Goal: Information Seeking & Learning: Compare options

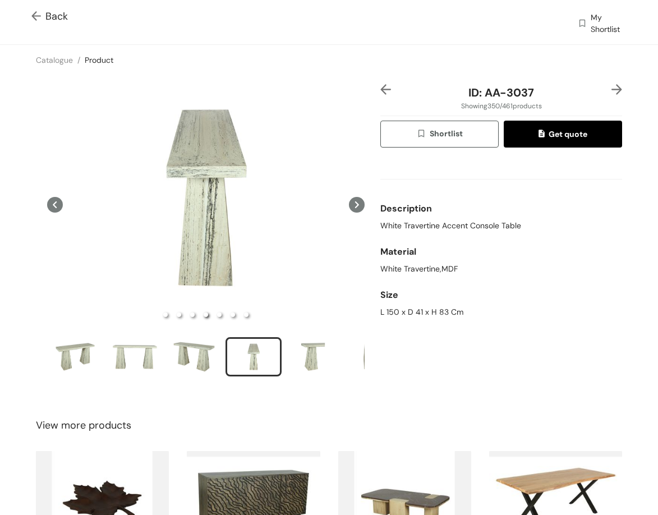
click at [380, 92] on img at bounding box center [385, 89] width 11 height 11
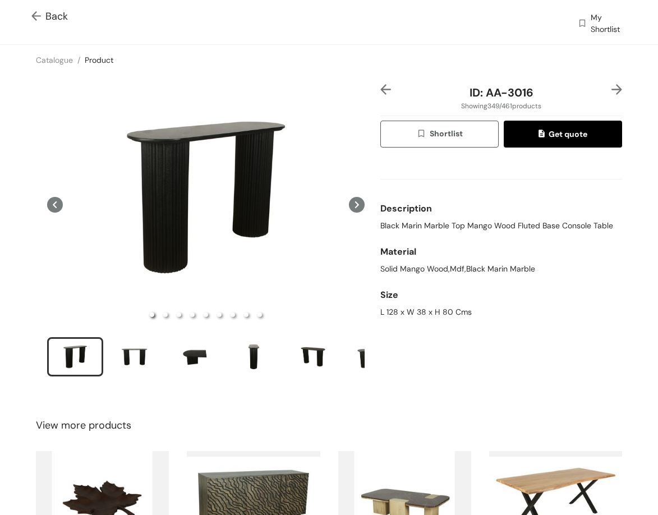
click at [380, 92] on img at bounding box center [385, 89] width 11 height 11
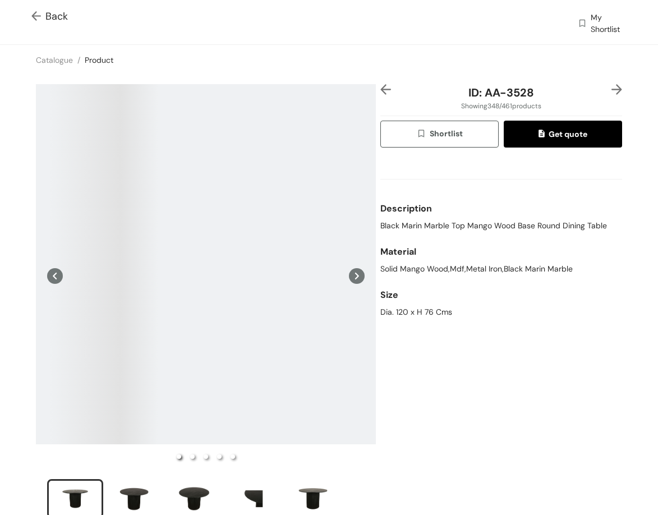
click at [380, 92] on img at bounding box center [385, 89] width 11 height 11
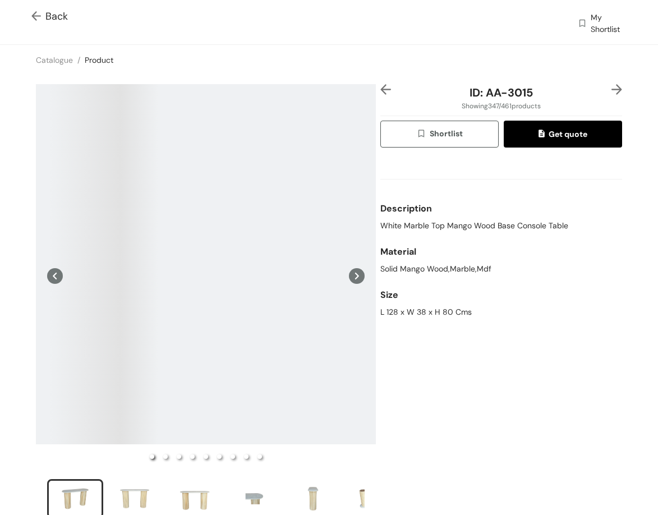
click at [380, 92] on img at bounding box center [385, 89] width 11 height 11
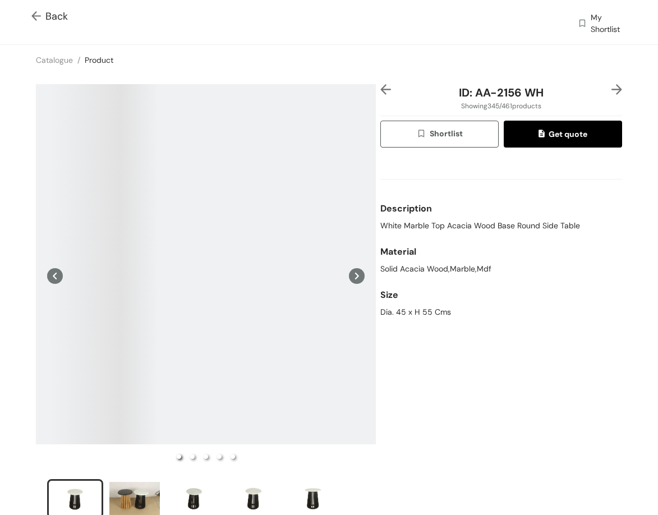
click at [380, 92] on img at bounding box center [385, 89] width 11 height 11
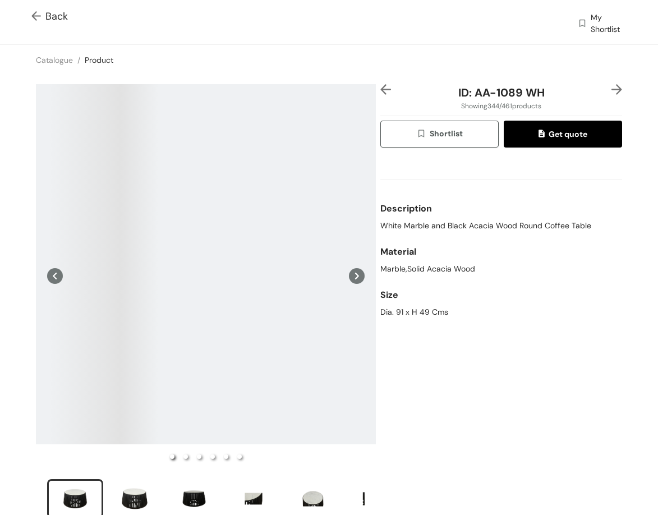
click at [380, 92] on img at bounding box center [385, 89] width 11 height 11
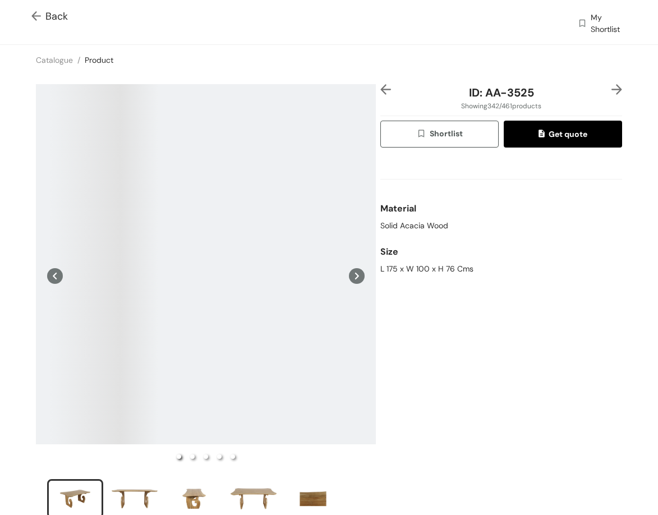
click at [380, 92] on img at bounding box center [385, 89] width 11 height 11
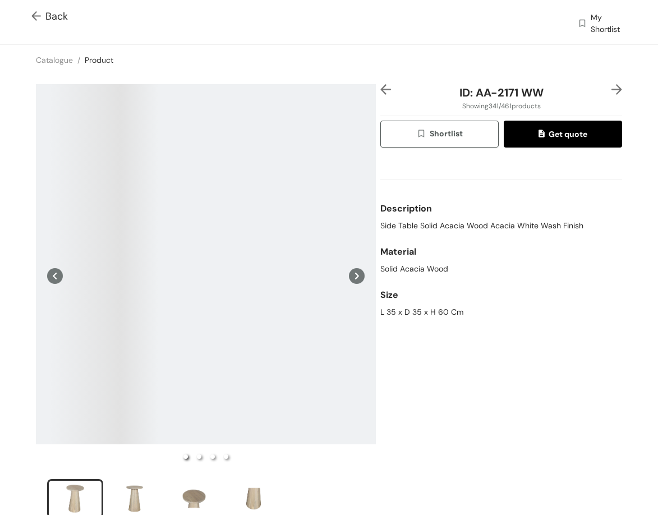
click at [380, 92] on img at bounding box center [385, 89] width 11 height 11
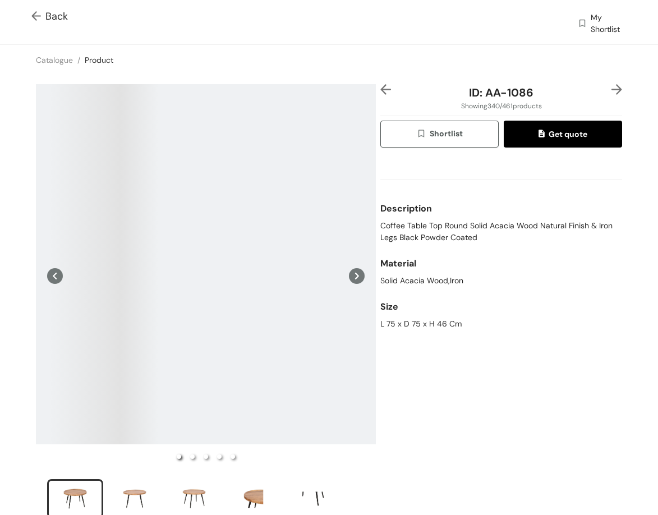
click at [380, 92] on img at bounding box center [385, 89] width 11 height 11
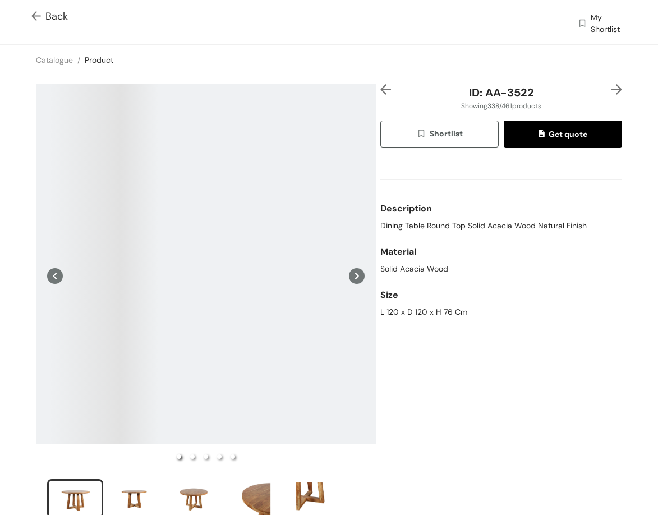
click at [380, 92] on img at bounding box center [385, 89] width 11 height 11
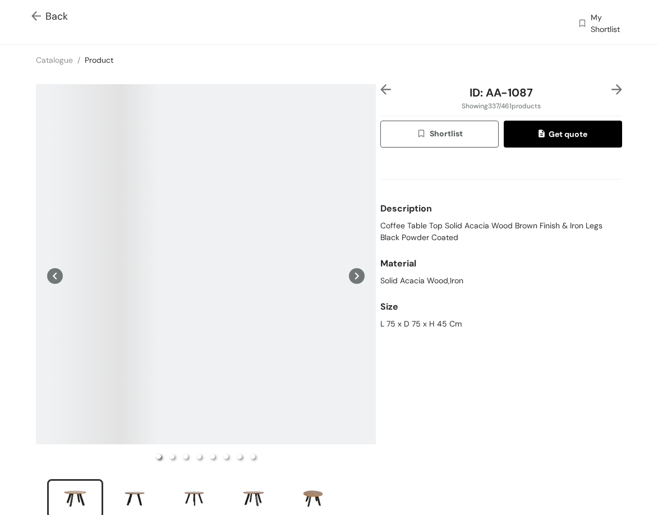
click at [380, 92] on img at bounding box center [385, 89] width 11 height 11
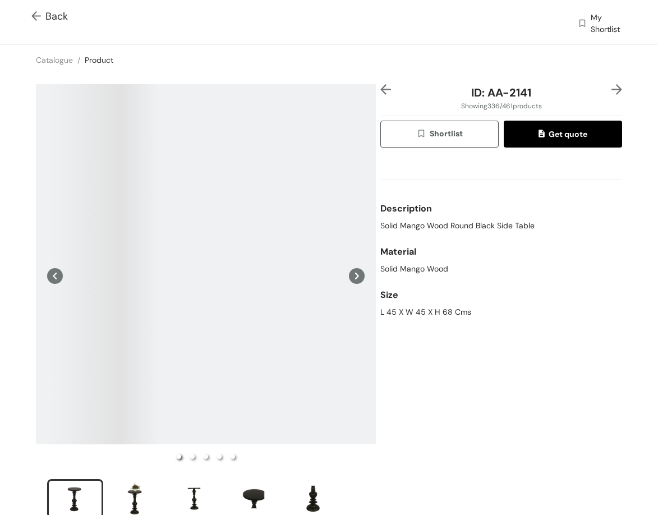
click at [380, 92] on img at bounding box center [385, 89] width 11 height 11
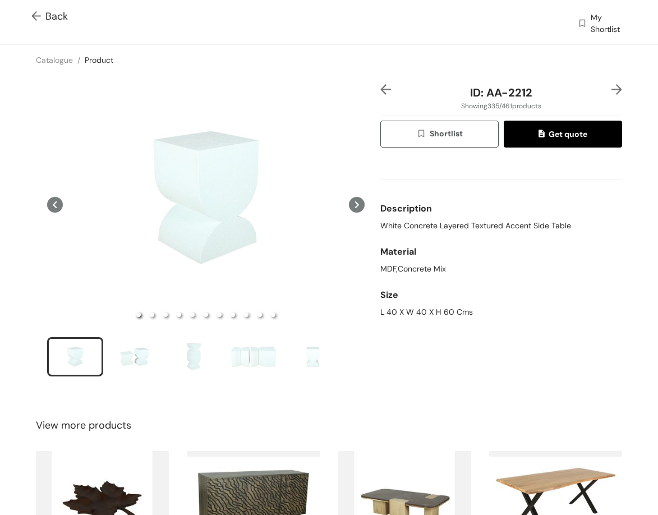
click at [611, 87] on img at bounding box center [616, 89] width 11 height 11
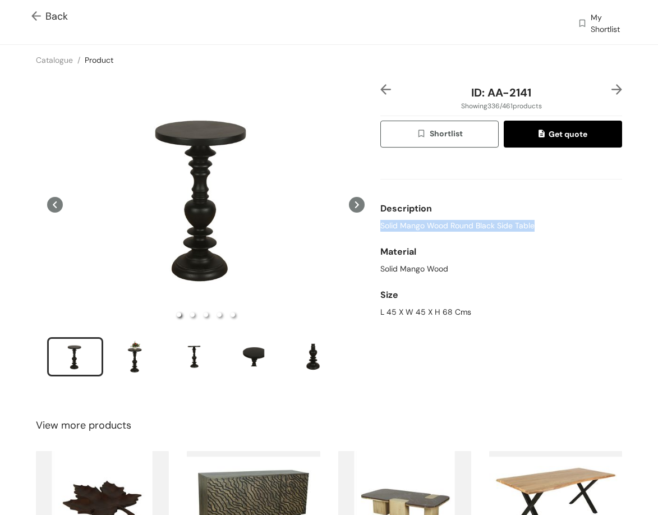
drag, startPoint x: 376, startPoint y: 224, endPoint x: 535, endPoint y: 224, distance: 159.3
click at [535, 227] on div "Solid Mango Wood Round Black Side Table" at bounding box center [501, 226] width 242 height 12
copy span "Solid Mango Wood Round Black Side Table"
click at [415, 310] on div "L 45 X W 45 X H 68 Cms" at bounding box center [501, 312] width 242 height 12
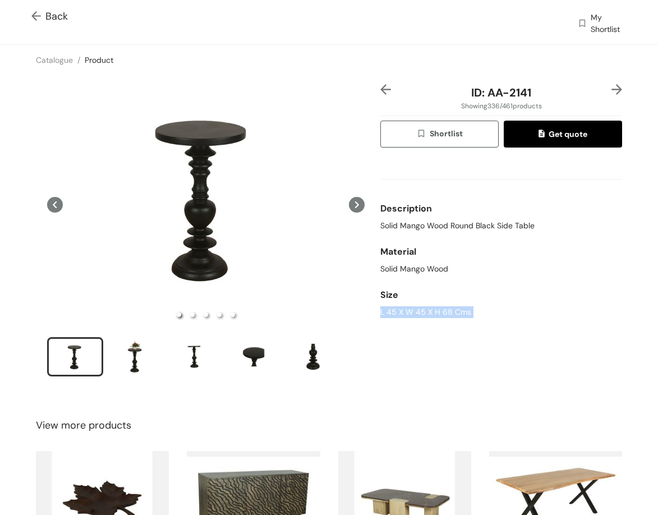
click at [415, 310] on div "L 45 X W 45 X H 68 Cms" at bounding box center [501, 312] width 242 height 12
copy div "L 45 X W 45 X H 68 Cms"
drag, startPoint x: 539, startPoint y: 99, endPoint x: 550, endPoint y: 99, distance: 10.7
click at [550, 99] on div "ID: AA-2141" at bounding box center [501, 92] width 201 height 17
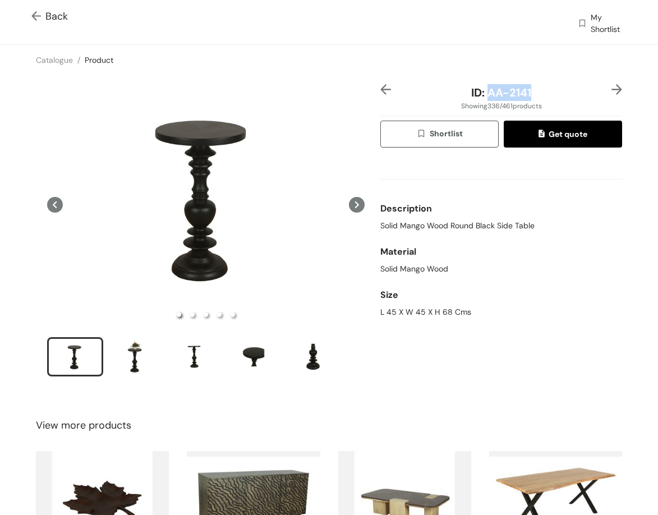
copy span "AA-2141"
click at [611, 89] on img at bounding box center [616, 89] width 11 height 11
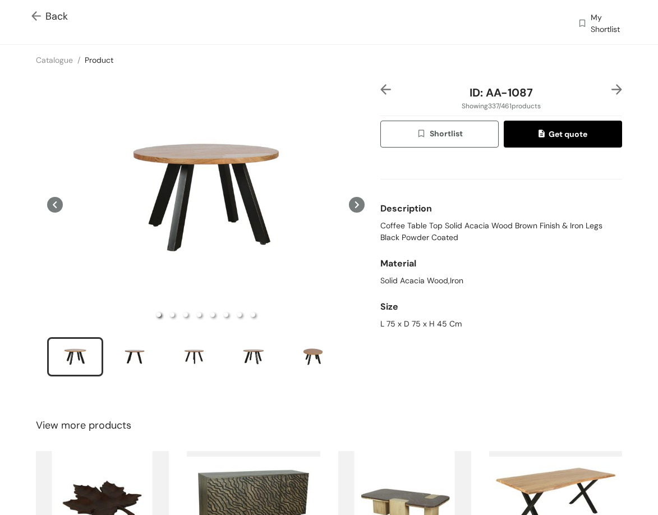
click at [436, 229] on span "Coffee Table Top Solid Acacia Wood Brown Finish & Iron Legs Black Powder Coated" at bounding box center [501, 232] width 242 height 24
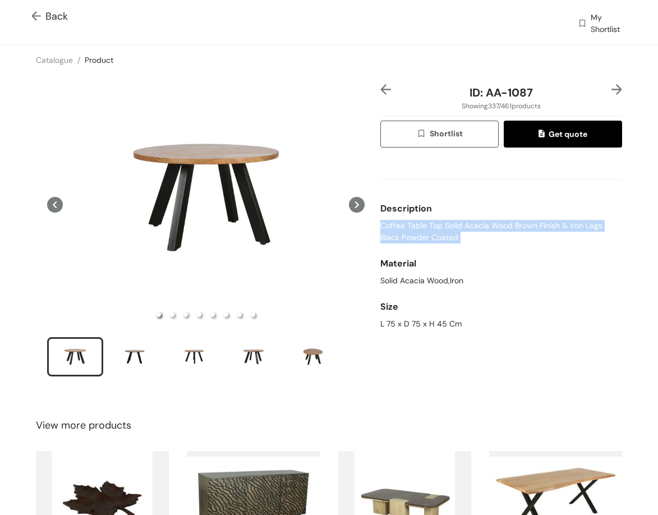
click at [436, 229] on span "Coffee Table Top Solid Acacia Wood Brown Finish & Iron Legs Black Powder Coated" at bounding box center [501, 232] width 242 height 24
copy span "Coffee Table Top Solid Acacia Wood Brown Finish & Iron Legs Black Powder Coated"
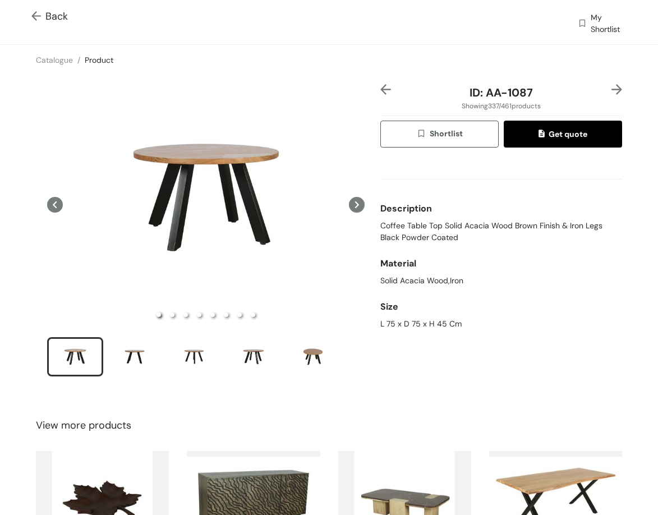
click at [408, 321] on div "L 75 x D 75 x H 45 Cm" at bounding box center [501, 324] width 242 height 12
copy div "L 75 x D 75 x H 45 Cm"
drag, startPoint x: 480, startPoint y: 86, endPoint x: 529, endPoint y: 98, distance: 50.2
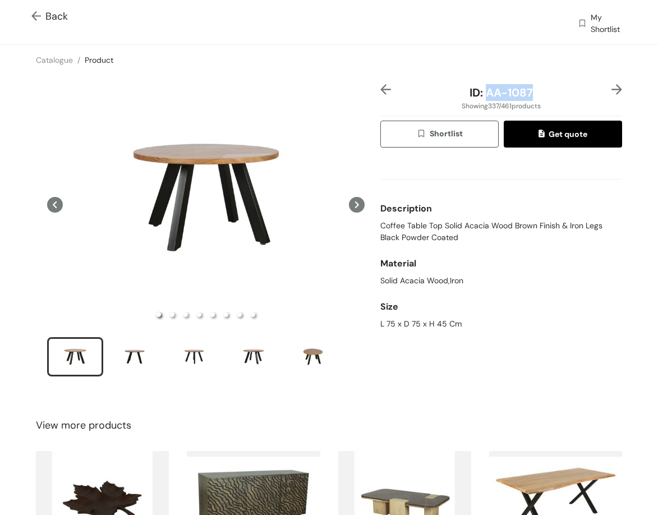
click at [529, 98] on div "ID: AA-1087" at bounding box center [501, 92] width 201 height 17
copy span "AA-1087"
click at [611, 89] on img at bounding box center [616, 89] width 11 height 11
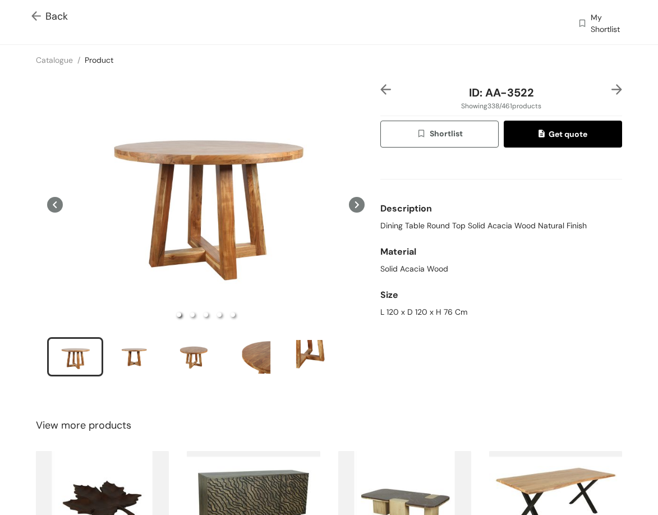
click at [394, 222] on span "Dining Table Round Top Solid Acacia Wood Natural Finish" at bounding box center [483, 226] width 206 height 12
copy span "Dining Table Round Top Solid Acacia Wood Natural Finish"
click at [416, 316] on div "L 120 x D 120 x H 76 Cm" at bounding box center [501, 312] width 242 height 12
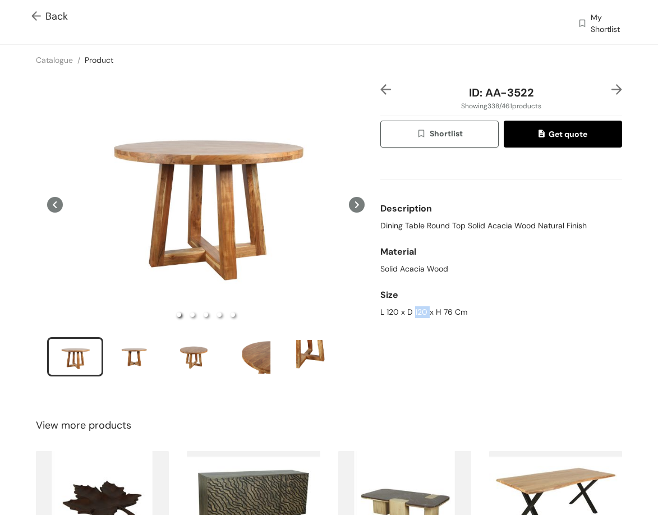
click at [416, 316] on div "L 120 x D 120 x H 76 Cm" at bounding box center [501, 312] width 242 height 12
copy div "L 120 x D 120 x H 76 Cm"
drag, startPoint x: 481, startPoint y: 89, endPoint x: 529, endPoint y: 23, distance: 81.9
click at [560, 92] on div "ID: AA-3522" at bounding box center [501, 92] width 201 height 17
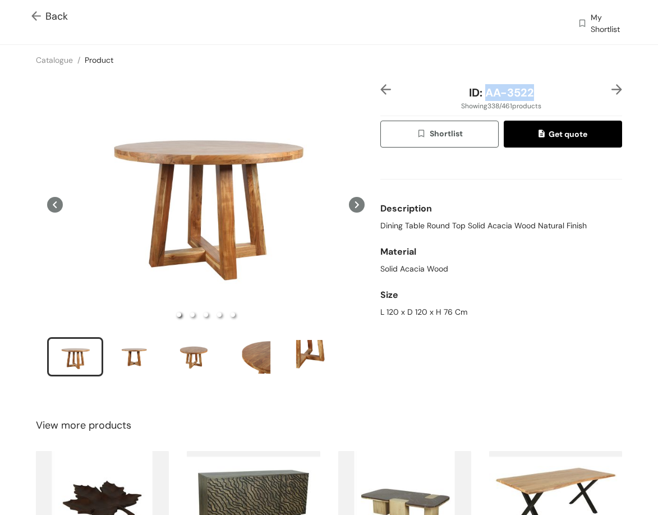
click at [611, 89] on img at bounding box center [616, 89] width 11 height 11
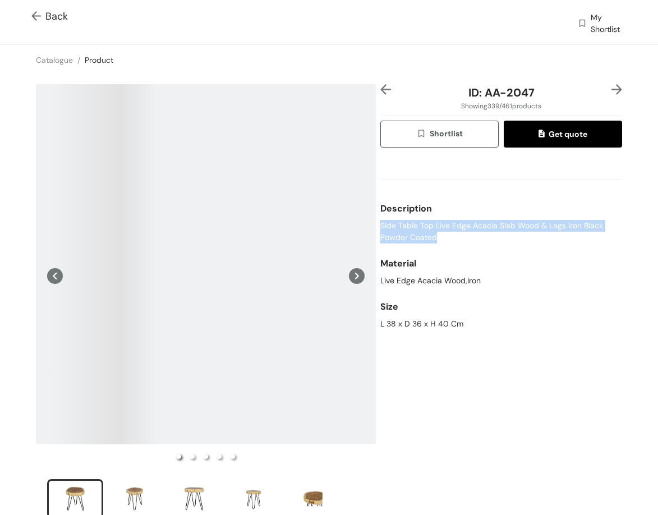
drag, startPoint x: 375, startPoint y: 226, endPoint x: 458, endPoint y: 231, distance: 83.7
click at [455, 238] on div "ID: AA-2047 Showing 339 / 461 products Shortlist Get quote Description Side Tab…" at bounding box center [501, 308] width 246 height 449
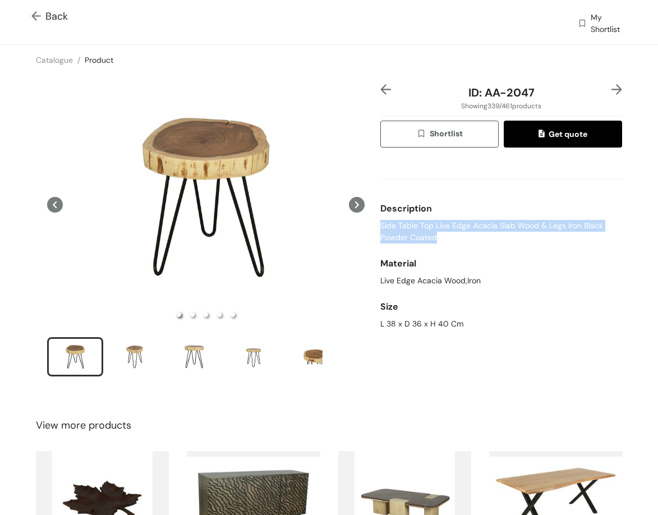
click at [380, 93] on img at bounding box center [385, 89] width 11 height 11
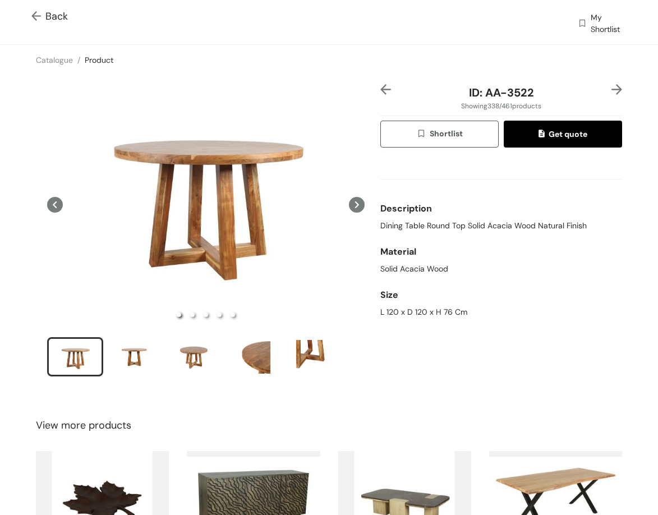
click at [397, 314] on div "L 120 x D 120 x H 76 Cm" at bounding box center [501, 312] width 242 height 12
click at [395, 313] on div "L 120 x D 120 x H 76 Cm" at bounding box center [501, 312] width 242 height 12
click at [393, 314] on div "L 120 x D 120 x H 76 Cm" at bounding box center [501, 312] width 242 height 12
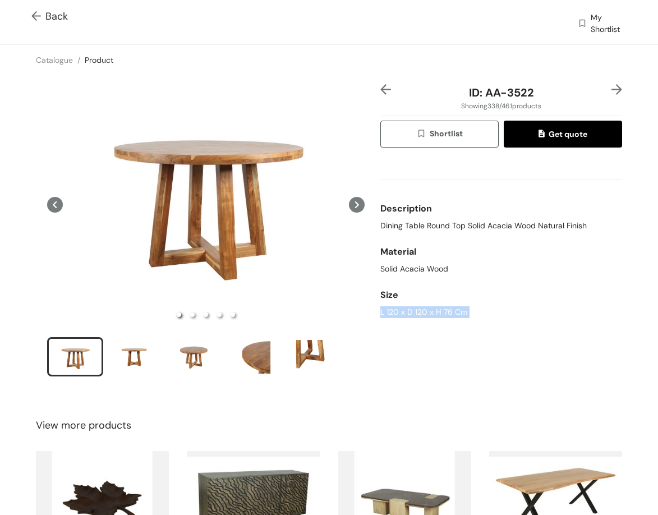
click at [393, 314] on div "L 120 x D 120 x H 76 Cm" at bounding box center [501, 312] width 242 height 12
drag, startPoint x: 483, startPoint y: 93, endPoint x: 491, endPoint y: 93, distance: 8.4
click at [491, 93] on span "ID: AA-3522" at bounding box center [501, 92] width 65 height 15
drag, startPoint x: 480, startPoint y: 90, endPoint x: 584, endPoint y: 94, distance: 104.4
click at [584, 94] on div "ID: AA-3522" at bounding box center [501, 92] width 201 height 17
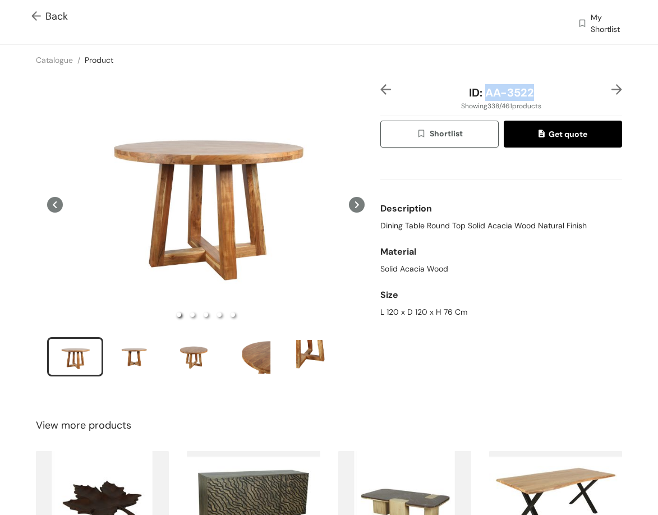
click at [611, 89] on img at bounding box center [616, 89] width 11 height 11
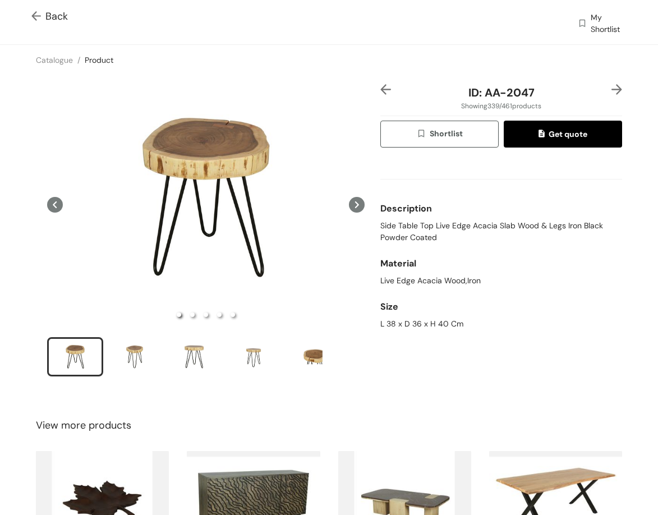
click at [413, 321] on div "L 38 x D 36 x H 40 Cm" at bounding box center [501, 324] width 242 height 12
click at [412, 320] on div "L 38 x D 36 x H 40 Cm" at bounding box center [501, 324] width 242 height 12
click at [411, 318] on div "L 38 x D 36 x H 40 Cm" at bounding box center [501, 324] width 242 height 12
click at [411, 316] on div "Size" at bounding box center [501, 307] width 242 height 22
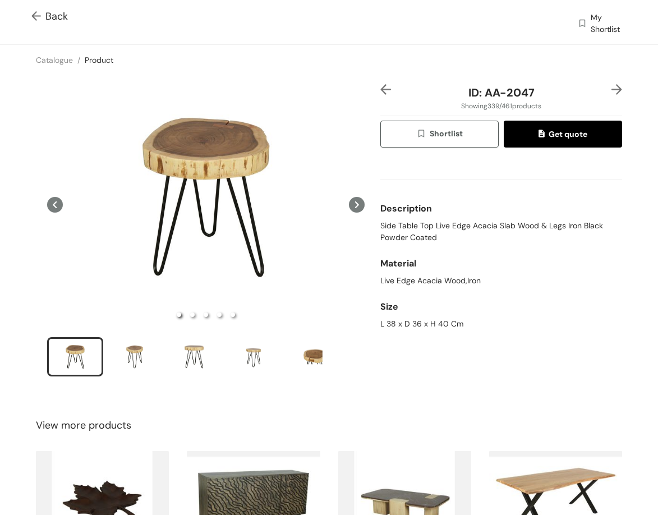
click at [411, 316] on div "Size" at bounding box center [501, 307] width 242 height 22
click at [409, 314] on div "Size" at bounding box center [501, 307] width 242 height 22
click at [409, 323] on div "L 38 x D 36 x H 40 Cm" at bounding box center [501, 324] width 242 height 12
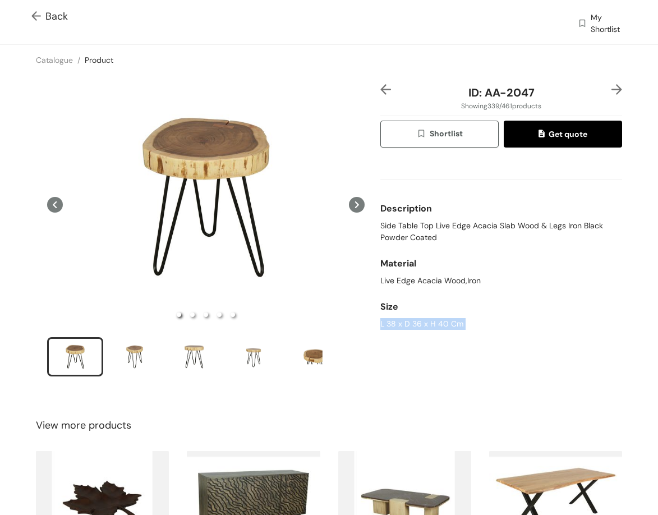
click at [409, 323] on div "L 38 x D 36 x H 40 Cm" at bounding box center [501, 324] width 242 height 12
drag, startPoint x: 478, startPoint y: 94, endPoint x: 554, endPoint y: 89, distance: 76.4
click at [554, 89] on div "ID: AA-2047" at bounding box center [501, 92] width 201 height 17
click at [611, 91] on img at bounding box center [616, 89] width 11 height 11
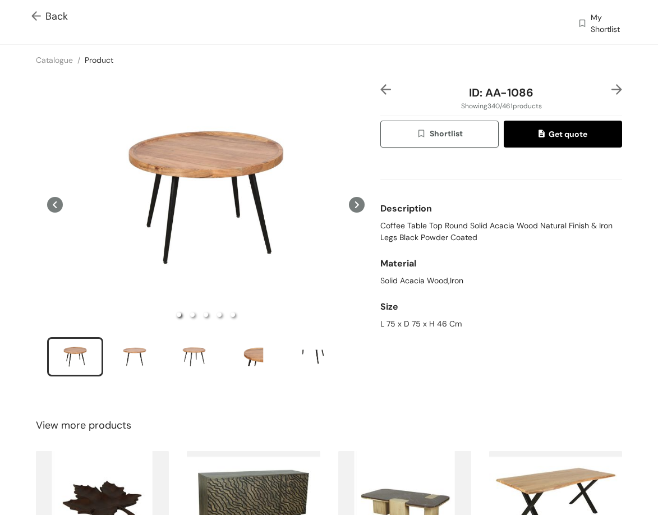
click at [400, 220] on span "Coffee Table Top Round Solid Acacia Wood Natural Finish & Iron Legs Black Powde…" at bounding box center [501, 232] width 242 height 24
click at [399, 220] on span "Coffee Table Top Round Solid Acacia Wood Natural Finish & Iron Legs Black Powde…" at bounding box center [501, 232] width 242 height 24
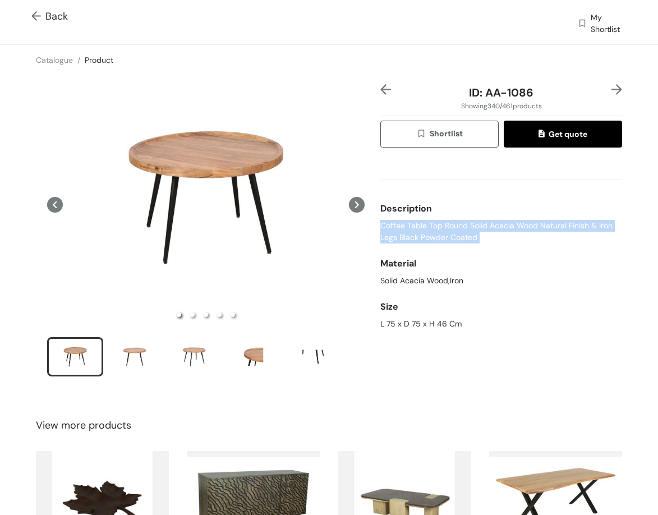
click at [399, 220] on span "Coffee Table Top Round Solid Acacia Wood Natural Finish & Iron Legs Black Powde…" at bounding box center [501, 232] width 242 height 24
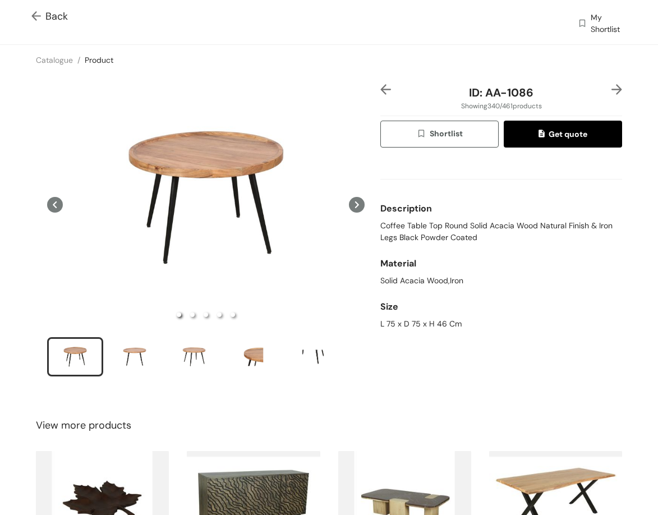
click at [429, 321] on div "L 75 x D 75 x H 46 Cm" at bounding box center [501, 324] width 242 height 12
click at [611, 89] on img at bounding box center [616, 89] width 11 height 11
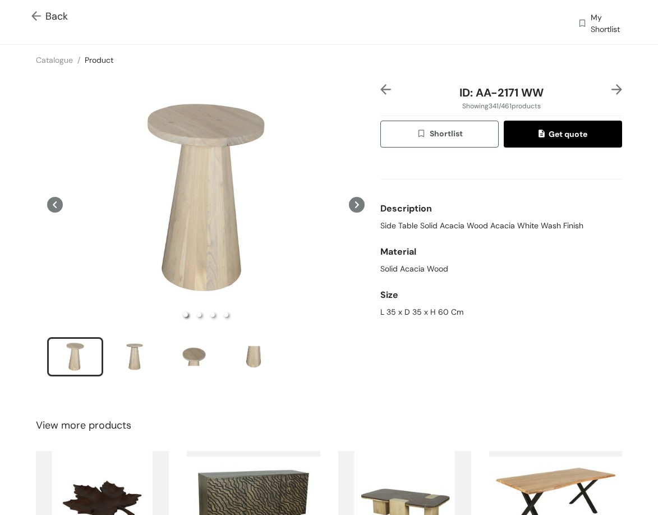
click at [504, 226] on span "Side Table Solid Acacia Wood Acacia White Wash Finish" at bounding box center [481, 226] width 203 height 12
click at [380, 310] on div "L 35 x D 35 x H 60 Cm" at bounding box center [501, 312] width 242 height 12
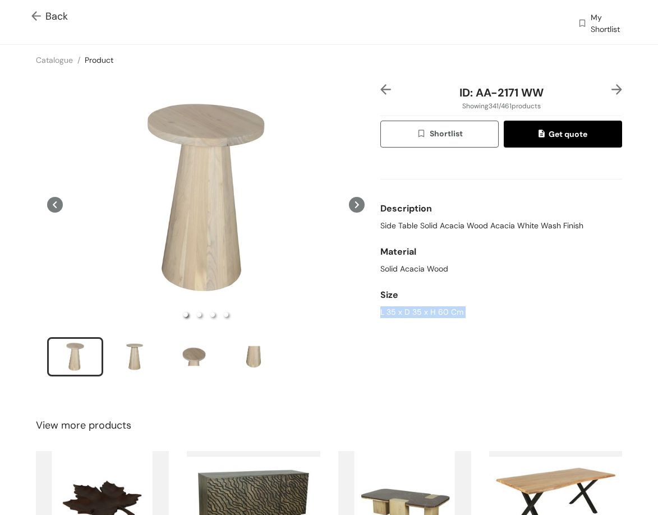
click at [380, 310] on div "L 35 x D 35 x H 60 Cm" at bounding box center [501, 312] width 242 height 12
drag, startPoint x: 470, startPoint y: 86, endPoint x: 576, endPoint y: 93, distance: 106.2
click at [576, 96] on div "ID: AA-2171 WW" at bounding box center [501, 92] width 201 height 17
click at [611, 88] on img at bounding box center [616, 89] width 11 height 11
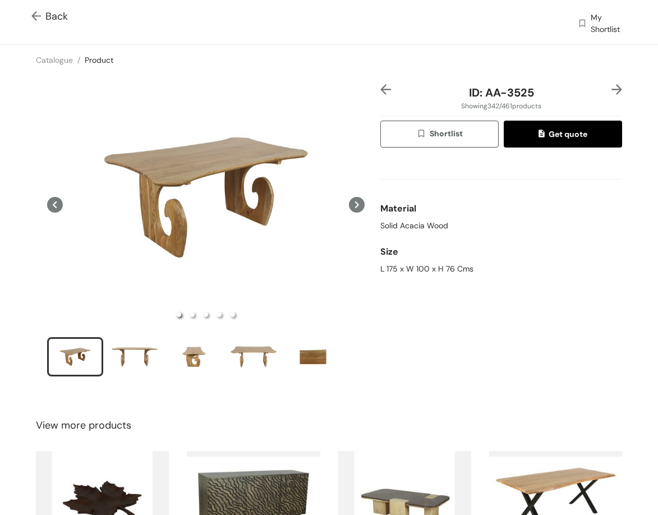
click at [404, 228] on div "Solid Acacia Wood" at bounding box center [501, 226] width 242 height 12
click at [611, 93] on img at bounding box center [616, 89] width 11 height 11
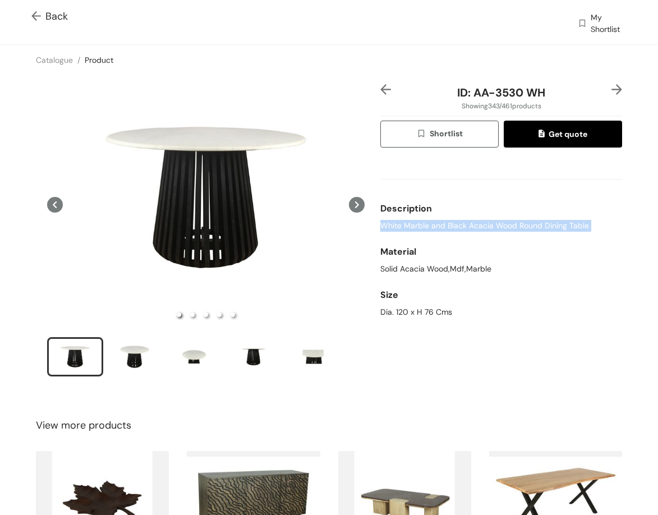
click at [381, 89] on img at bounding box center [385, 89] width 11 height 11
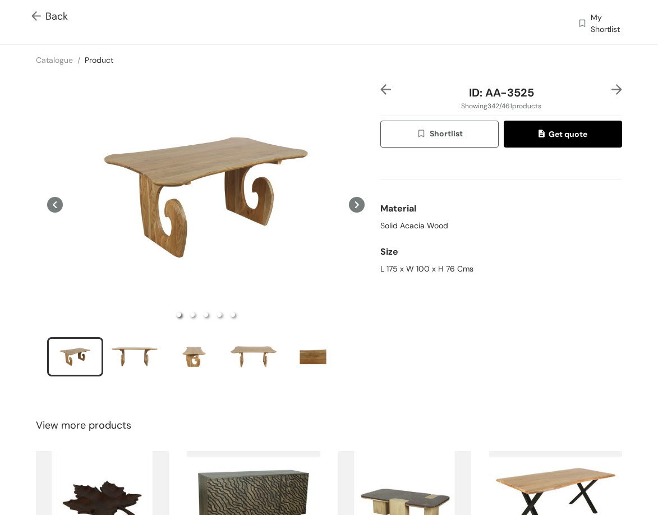
click at [439, 264] on div "L 175 x W 100 x H 76 Cms" at bounding box center [501, 269] width 242 height 12
drag, startPoint x: 486, startPoint y: 95, endPoint x: 556, endPoint y: 94, distance: 70.1
click at [555, 98] on div "ID: AA-3525" at bounding box center [501, 92] width 201 height 17
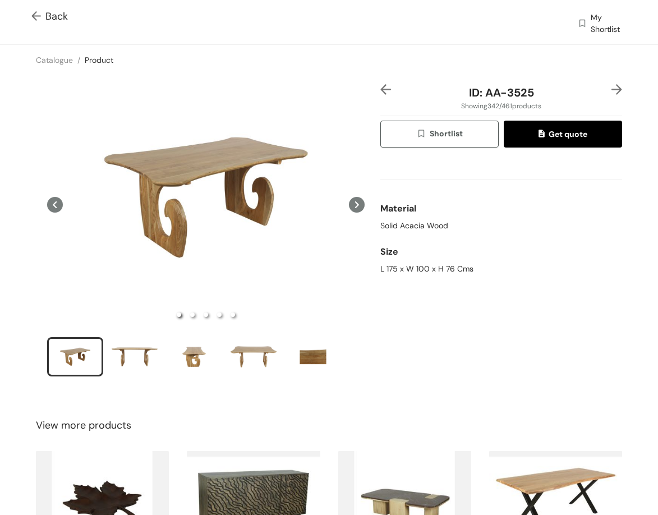
click at [446, 264] on div "L 175 x W 100 x H 76 Cms" at bounding box center [501, 269] width 242 height 12
drag, startPoint x: 478, startPoint y: 88, endPoint x: 584, endPoint y: 90, distance: 105.5
click at [584, 90] on div "ID: AA-3525" at bounding box center [501, 92] width 201 height 17
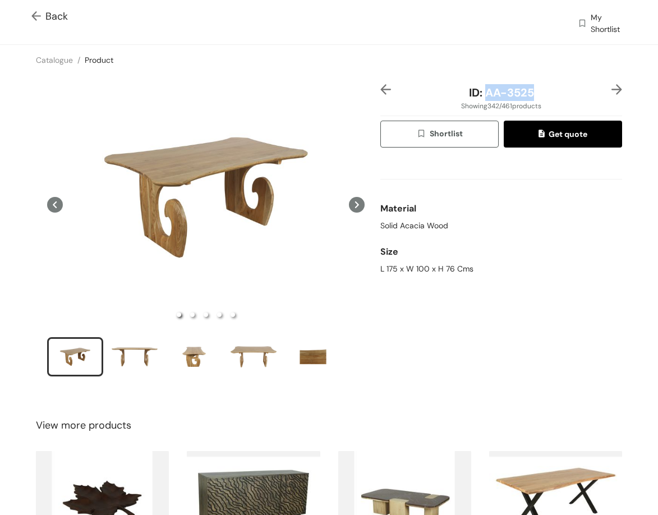
click at [611, 90] on img at bounding box center [616, 89] width 11 height 11
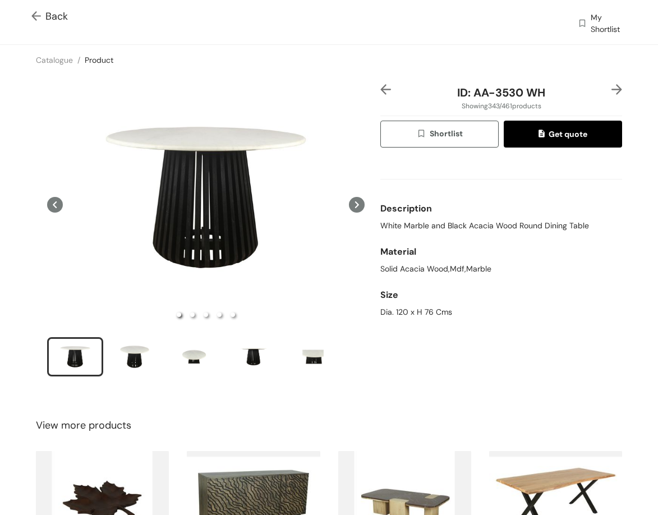
click at [459, 231] on span "White Marble and Black Acacia Wood Round Dining Table" at bounding box center [484, 226] width 209 height 12
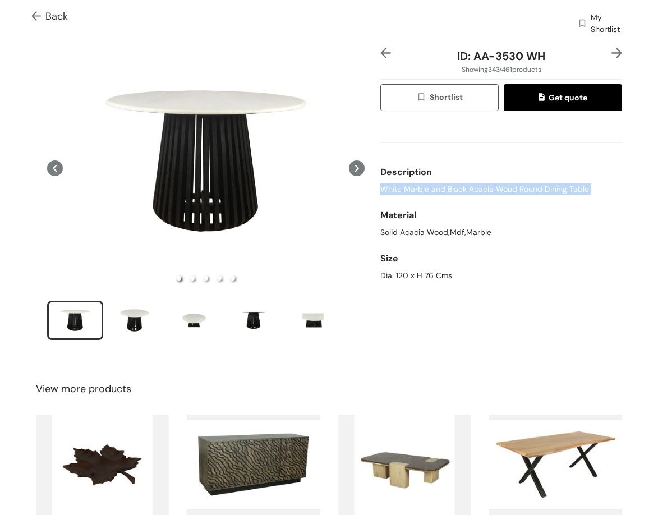
scroll to position [56, 0]
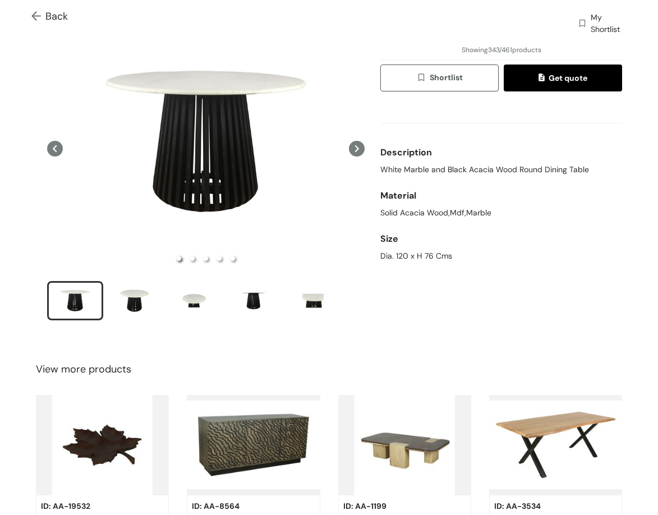
click at [394, 257] on div "Dia. 120 x H 76 Cms" at bounding box center [501, 256] width 242 height 12
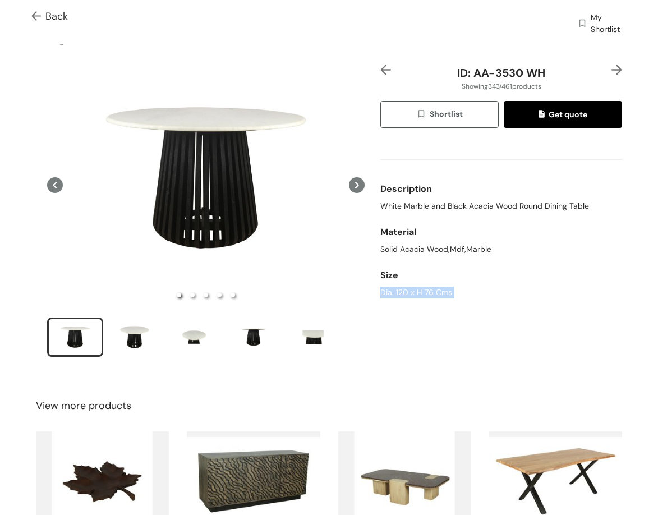
scroll to position [0, 0]
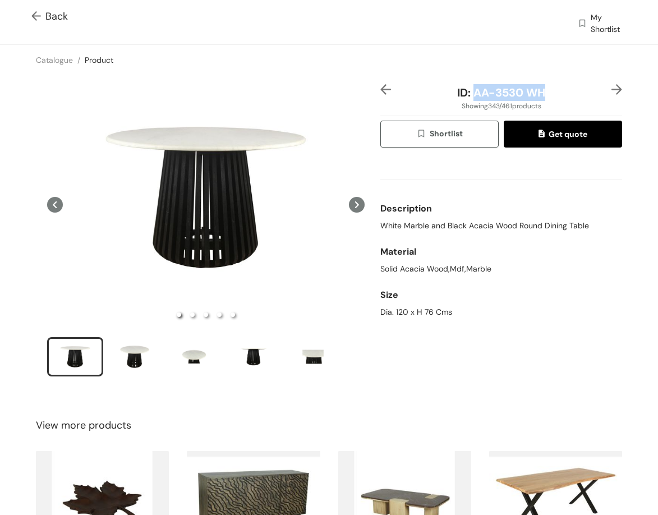
drag, startPoint x: 477, startPoint y: 95, endPoint x: 540, endPoint y: 96, distance: 62.8
click at [540, 96] on div "ID: AA-3530 WH" at bounding box center [501, 92] width 201 height 17
click at [611, 86] on img at bounding box center [616, 89] width 11 height 11
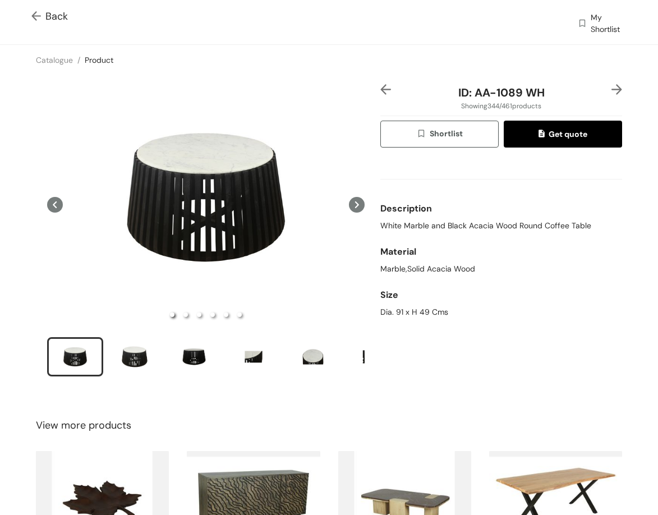
click at [454, 229] on span "White Marble and Black Acacia Wood Round Coffee Table" at bounding box center [485, 226] width 211 height 12
click at [395, 307] on div "Dia. 91 x H 49 Cms" at bounding box center [501, 312] width 242 height 12
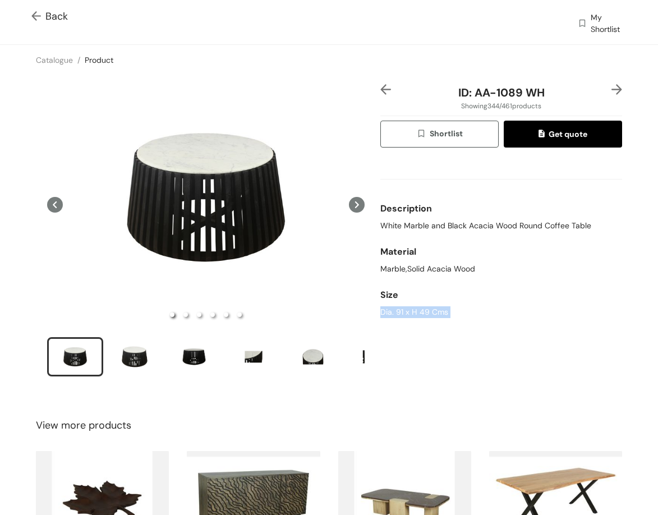
click at [395, 307] on div "Dia. 91 x H 49 Cms" at bounding box center [501, 312] width 242 height 12
drag, startPoint x: 466, startPoint y: 96, endPoint x: 560, endPoint y: 95, distance: 94.2
click at [560, 95] on div "ID: AA-1089 WH" at bounding box center [501, 92] width 201 height 17
click at [611, 89] on img at bounding box center [616, 89] width 11 height 11
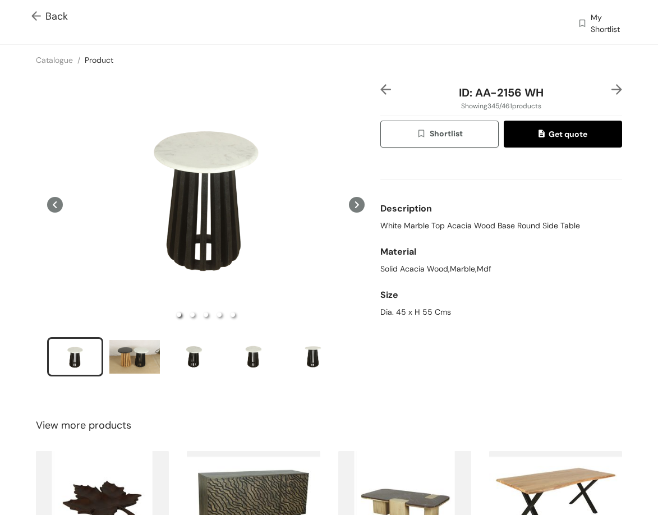
click at [469, 227] on span "White Marble Top Acacia Wood Base Round Side Table" at bounding box center [480, 226] width 200 height 12
click at [404, 314] on div "Dia. 45 x H 55 Cms" at bounding box center [501, 312] width 242 height 12
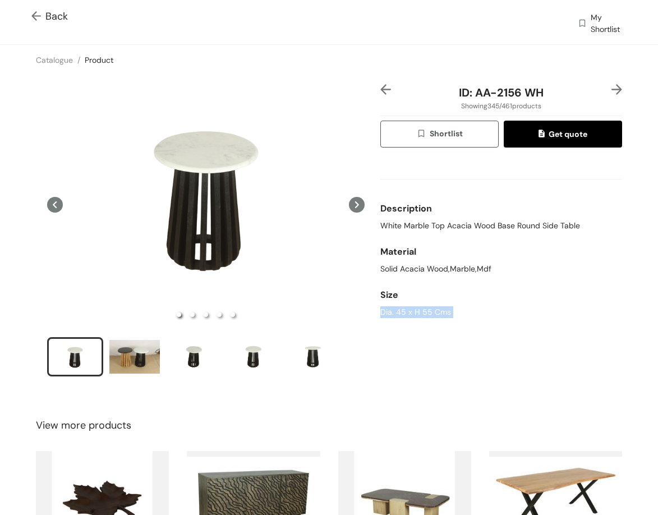
click at [404, 314] on div "Dia. 45 x H 55 Cms" at bounding box center [501, 312] width 242 height 12
drag, startPoint x: 471, startPoint y: 90, endPoint x: 563, endPoint y: 94, distance: 92.1
click at [559, 99] on div "ID: AA-2156 WH" at bounding box center [501, 92] width 201 height 17
click at [611, 89] on img at bounding box center [616, 89] width 11 height 11
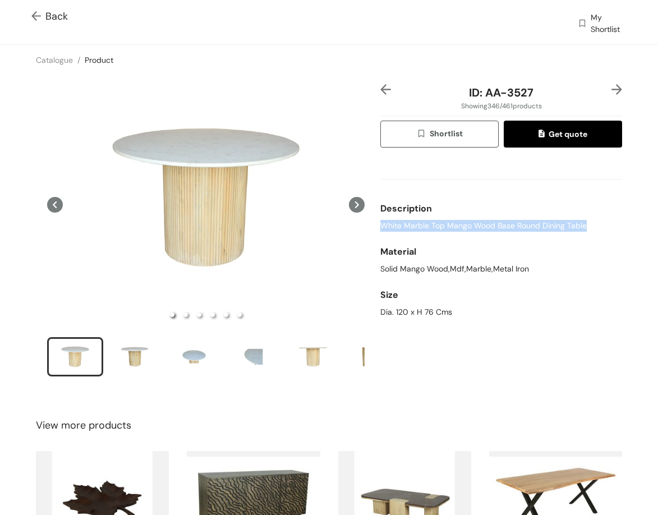
drag, startPoint x: 376, startPoint y: 224, endPoint x: 579, endPoint y: 228, distance: 203.7
click at [579, 228] on div "ID: AA-3527 Showing 346 / 461 products Shortlist Get quote Description White Ma…" at bounding box center [501, 237] width 246 height 307
click at [404, 311] on div "Dia. 120 x H 76 Cms" at bounding box center [501, 312] width 242 height 12
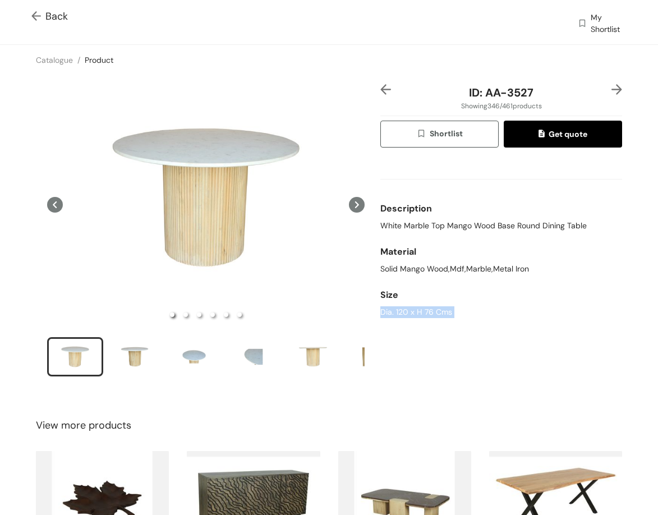
click at [404, 311] on div "Dia. 120 x H 76 Cms" at bounding box center [501, 312] width 242 height 12
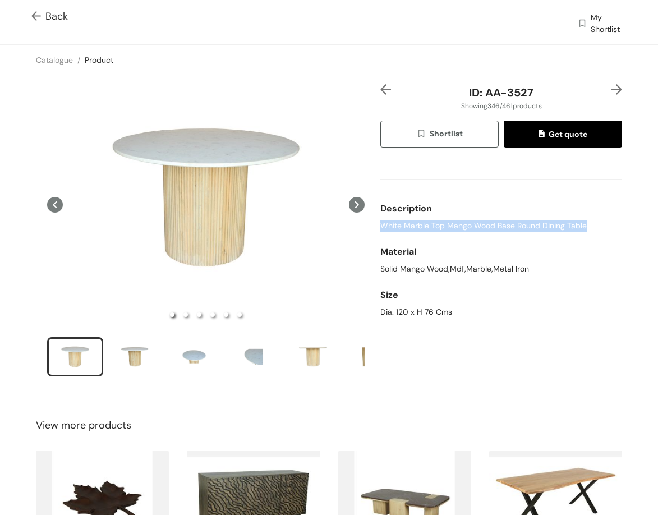
drag, startPoint x: 373, startPoint y: 220, endPoint x: 584, endPoint y: 229, distance: 211.1
click at [584, 229] on div "ID: AA-3527 Showing 346 / 461 products Shortlist Get quote Description White Ma…" at bounding box center [501, 237] width 246 height 307
drag, startPoint x: 521, startPoint y: 98, endPoint x: 525, endPoint y: 81, distance: 17.8
click at [546, 89] on div "ID: AA-3527" at bounding box center [501, 92] width 201 height 17
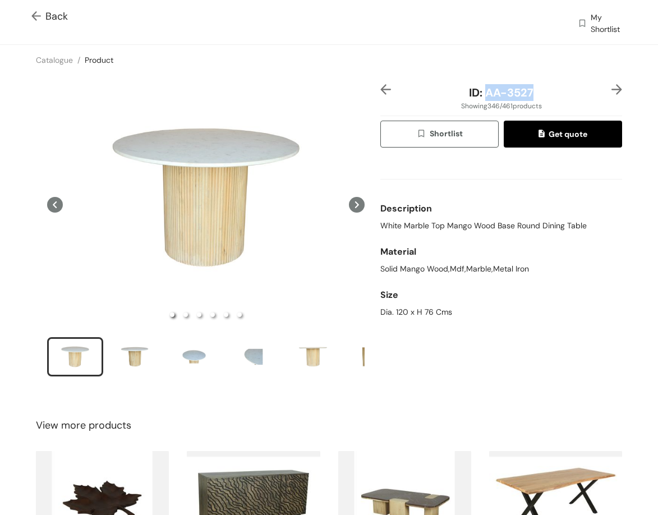
drag, startPoint x: 480, startPoint y: 90, endPoint x: 539, endPoint y: 92, distance: 58.9
click at [539, 92] on div "ID: AA-3527" at bounding box center [501, 92] width 201 height 17
drag, startPoint x: 375, startPoint y: 311, endPoint x: 496, endPoint y: 231, distance: 144.8
click at [479, 319] on div "Size Dia. 120 x H 76 Cms" at bounding box center [501, 300] width 242 height 43
drag, startPoint x: 480, startPoint y: 95, endPoint x: 553, endPoint y: 100, distance: 73.7
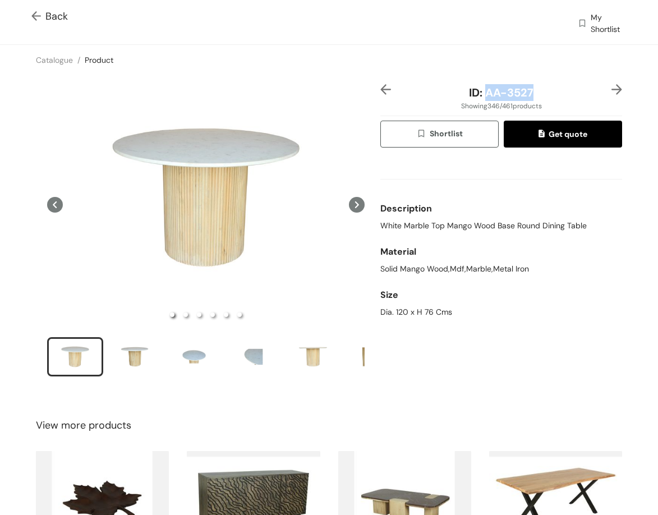
click at [553, 100] on div "ID: AA-3527" at bounding box center [501, 92] width 201 height 17
click at [611, 91] on img at bounding box center [616, 89] width 11 height 11
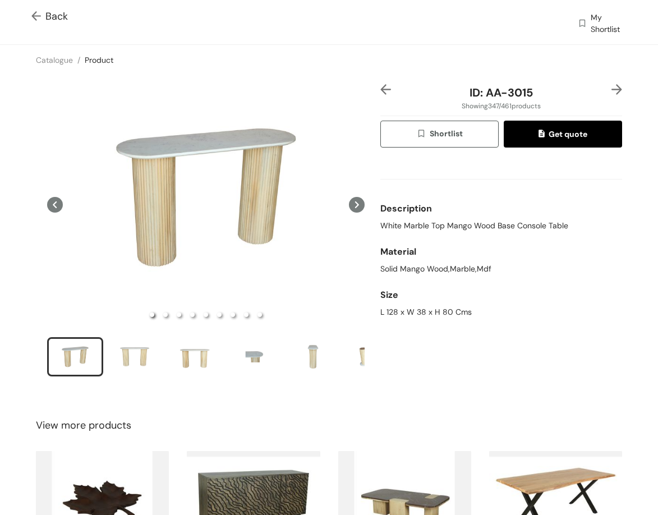
click at [473, 219] on div "Description" at bounding box center [501, 208] width 242 height 22
click at [485, 225] on span "White Marble Top Mango Wood Base Console Table" at bounding box center [474, 226] width 188 height 12
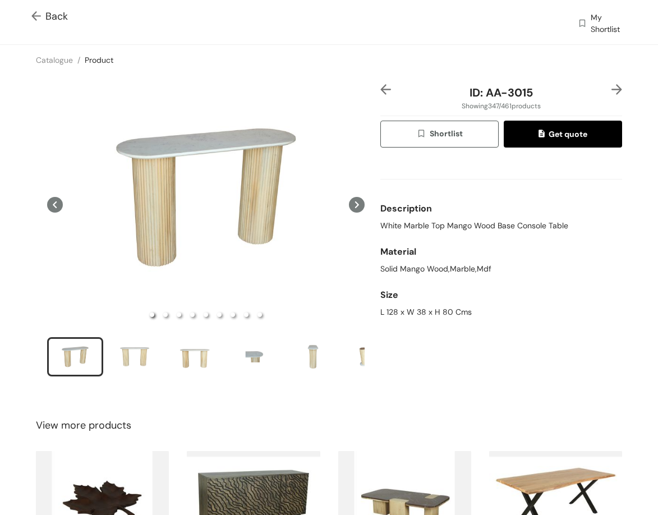
click at [415, 311] on div "L 128 x W 38 x H 80 Cms" at bounding box center [501, 312] width 242 height 12
drag, startPoint x: 480, startPoint y: 96, endPoint x: 561, endPoint y: 107, distance: 81.6
click at [561, 107] on div "ID: AA-3015 Showing 347 / 461 products Shortlist Get quote Description White Ma…" at bounding box center [501, 237] width 246 height 307
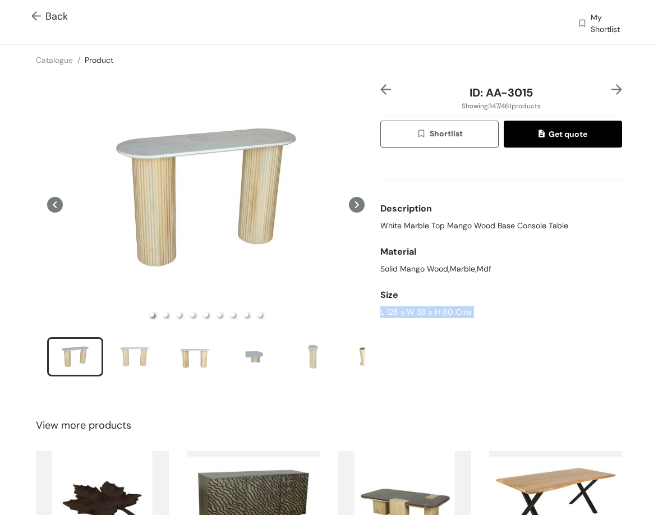
click at [485, 94] on span "ID: AA-3015" at bounding box center [501, 92] width 63 height 15
drag, startPoint x: 481, startPoint y: 89, endPoint x: 514, endPoint y: 48, distance: 51.9
click at [538, 91] on div "ID: AA-3015" at bounding box center [501, 92] width 201 height 17
click at [611, 86] on img at bounding box center [616, 89] width 11 height 11
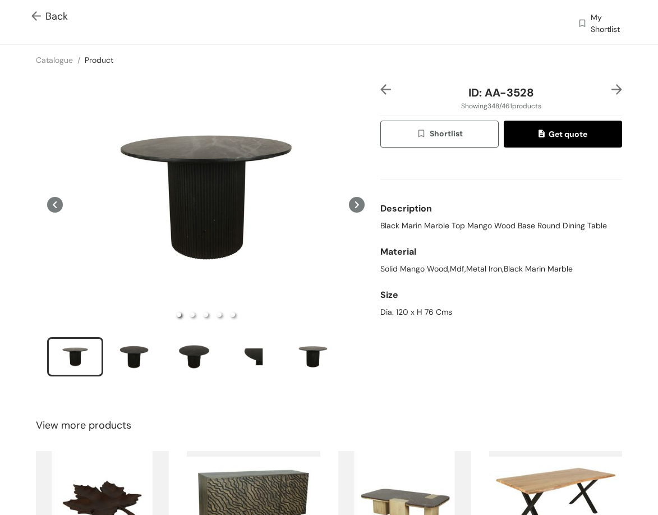
click at [455, 226] on span "Black Marin Marble Top Mango Wood Base Round Dining Table" at bounding box center [493, 226] width 227 height 12
click at [431, 266] on div "Solid Mango Wood,Mdf,Metal Iron,Black Marin Marble" at bounding box center [501, 269] width 242 height 12
click at [402, 310] on div "Dia. 120 x H 76 Cms" at bounding box center [501, 312] width 242 height 12
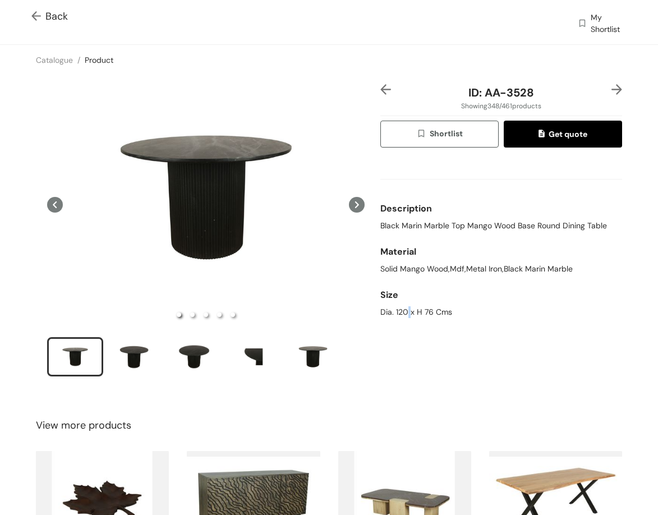
click at [402, 310] on div "Dia. 120 x H 76 Cms" at bounding box center [501, 312] width 242 height 12
click at [480, 91] on span "ID: AA-3528" at bounding box center [501, 92] width 66 height 15
drag, startPoint x: 480, startPoint y: 91, endPoint x: 516, endPoint y: 91, distance: 35.3
click at [516, 91] on span "ID: AA-3528" at bounding box center [501, 92] width 66 height 15
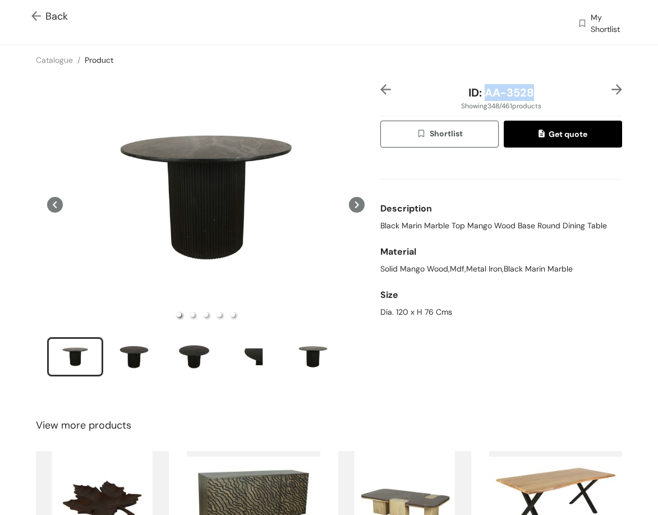
click at [611, 90] on img at bounding box center [616, 89] width 11 height 11
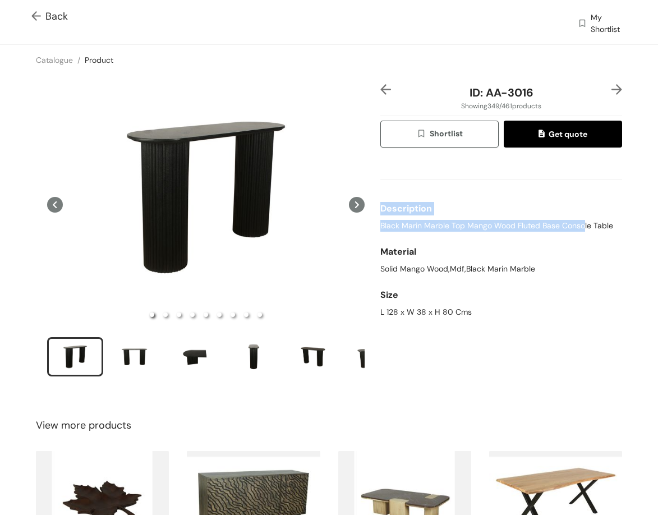
drag, startPoint x: 376, startPoint y: 218, endPoint x: 577, endPoint y: 229, distance: 201.7
click at [577, 229] on div "Description Black Marin Marble Top Mango Wood Fluted Base Console Table" at bounding box center [501, 214] width 242 height 43
click at [577, 229] on span "Black Marin Marble Top Mango Wood Fluted Base Console Table" at bounding box center [496, 226] width 233 height 12
click at [575, 229] on span "Black Marin Marble Top Mango Wood Fluted Base Console Table" at bounding box center [496, 226] width 233 height 12
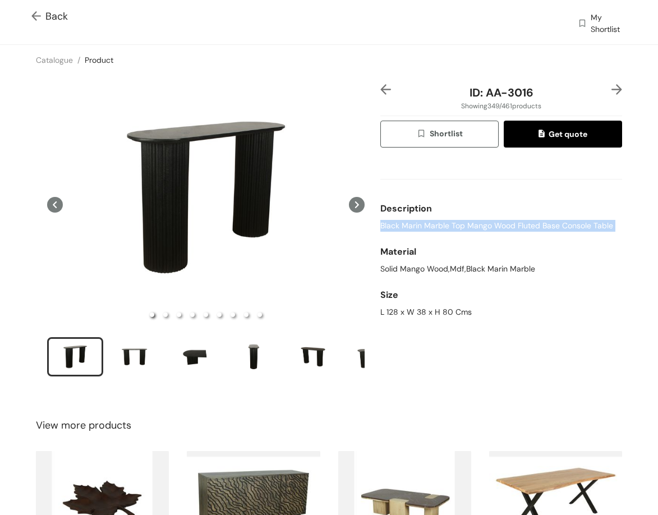
click at [575, 229] on span "Black Marin Marble Top Mango Wood Fluted Base Console Table" at bounding box center [496, 226] width 233 height 12
click at [402, 311] on div "L 128 x W 38 x H 80 Cms" at bounding box center [501, 312] width 242 height 12
click at [401, 312] on div "L 128 x W 38 x H 80 Cms" at bounding box center [501, 312] width 242 height 12
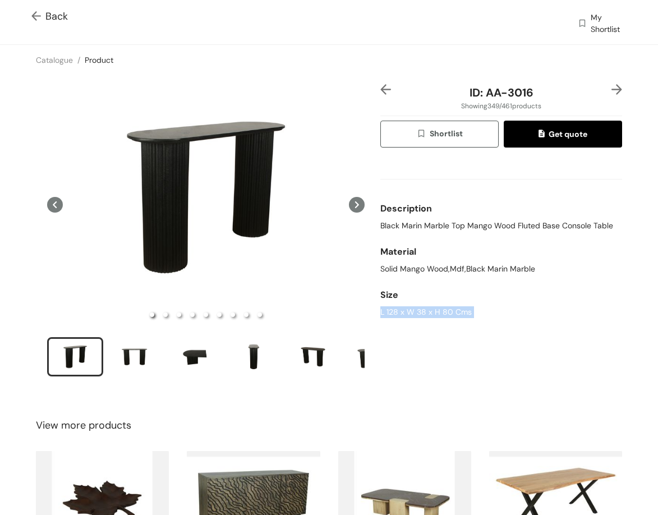
click at [401, 312] on div "L 128 x W 38 x H 80 Cms" at bounding box center [501, 312] width 242 height 12
drag, startPoint x: 547, startPoint y: 99, endPoint x: 567, endPoint y: 100, distance: 20.2
click at [567, 100] on div "ID: AA-3016" at bounding box center [501, 92] width 201 height 17
drag, startPoint x: 610, startPoint y: 86, endPoint x: 601, endPoint y: 96, distance: 13.1
click at [611, 88] on img at bounding box center [616, 89] width 11 height 11
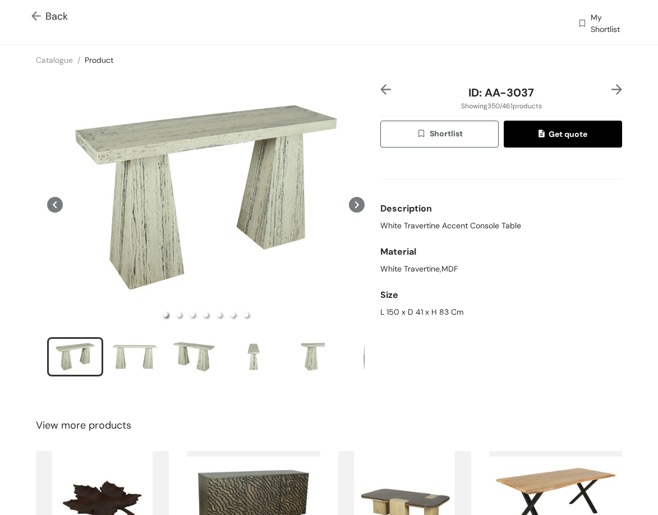
click at [404, 227] on span "White Travertine Accent Console Table" at bounding box center [450, 226] width 141 height 12
click at [393, 312] on div "L 150 x D 41 x H 83 Cm" at bounding box center [501, 312] width 242 height 12
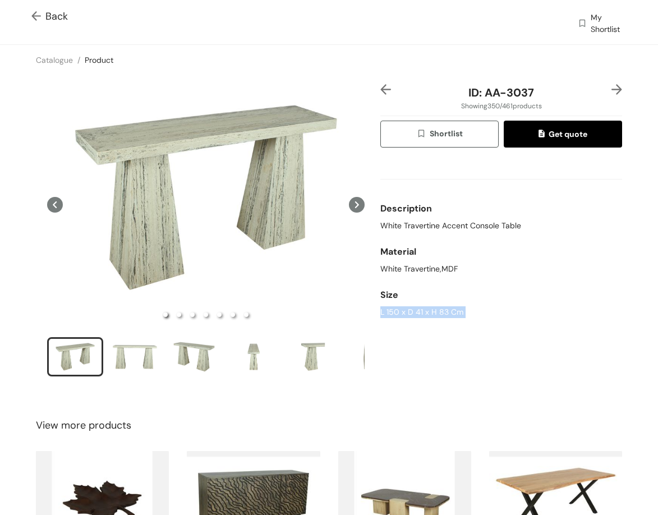
click at [393, 312] on div "L 150 x D 41 x H 83 Cm" at bounding box center [501, 312] width 242 height 12
drag, startPoint x: 528, startPoint y: 95, endPoint x: 591, endPoint y: 93, distance: 63.4
click at [591, 93] on div "ID: AA-3037" at bounding box center [501, 92] width 201 height 17
